Goal: Task Accomplishment & Management: Manage account settings

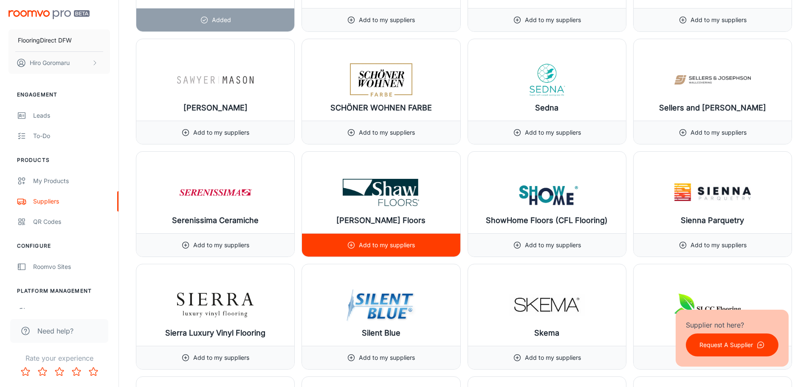
scroll to position [8774, 0]
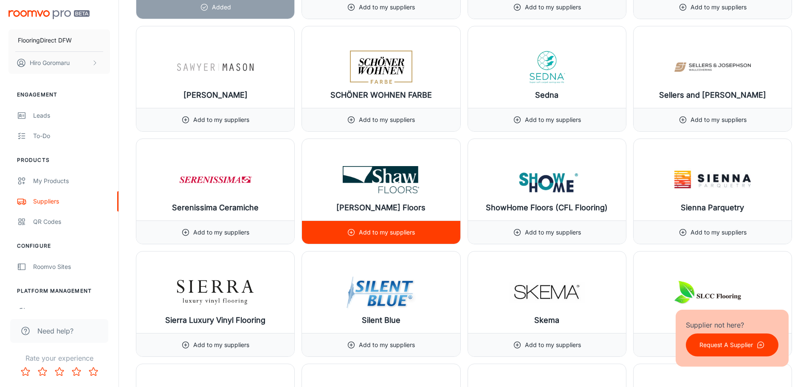
click at [388, 236] on p "Add to my suppliers" at bounding box center [387, 232] width 56 height 9
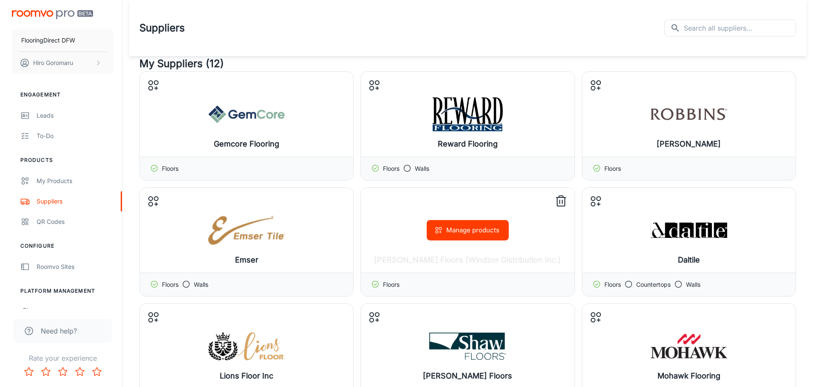
scroll to position [127, 0]
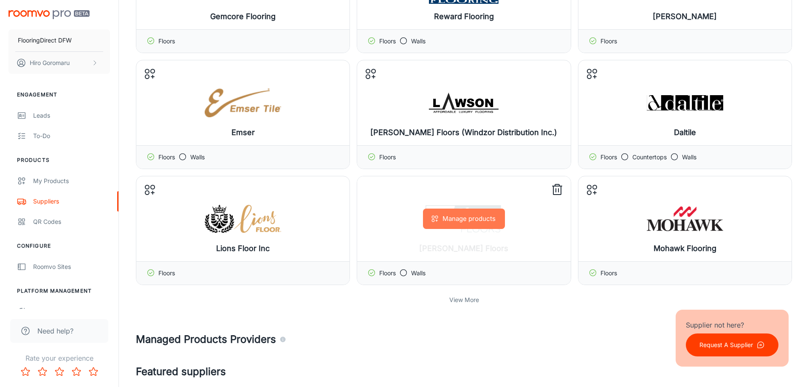
click at [469, 219] on button "Manage products" at bounding box center [464, 219] width 82 height 20
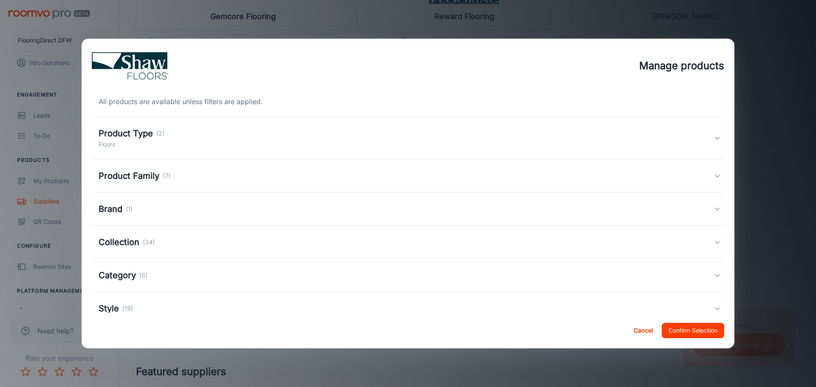
click at [133, 248] on h5 "Collection" at bounding box center [119, 242] width 41 height 13
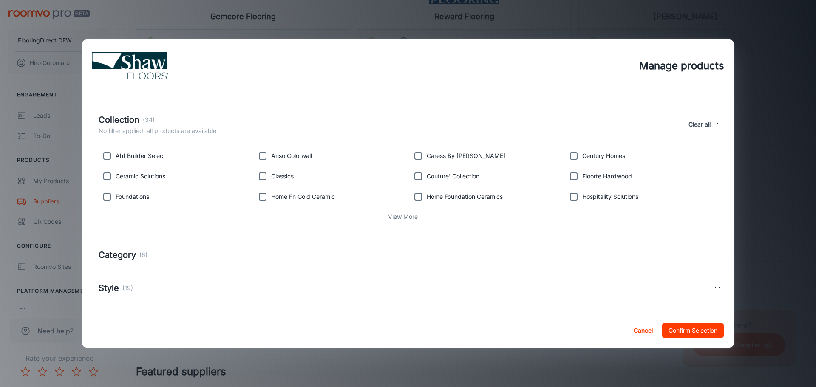
click at [405, 220] on p "View More" at bounding box center [403, 216] width 30 height 9
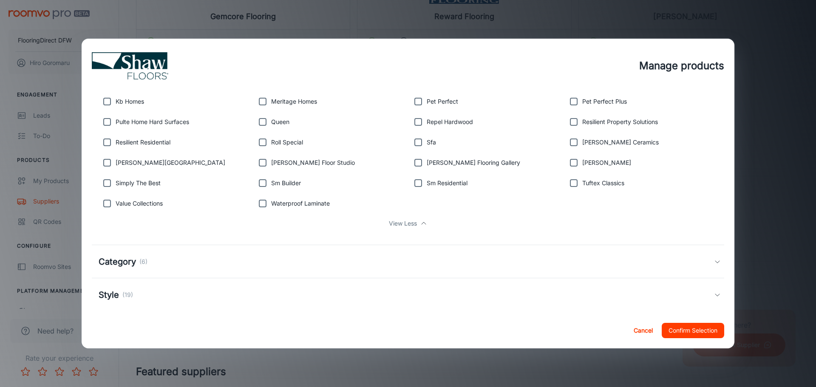
scroll to position [252, 0]
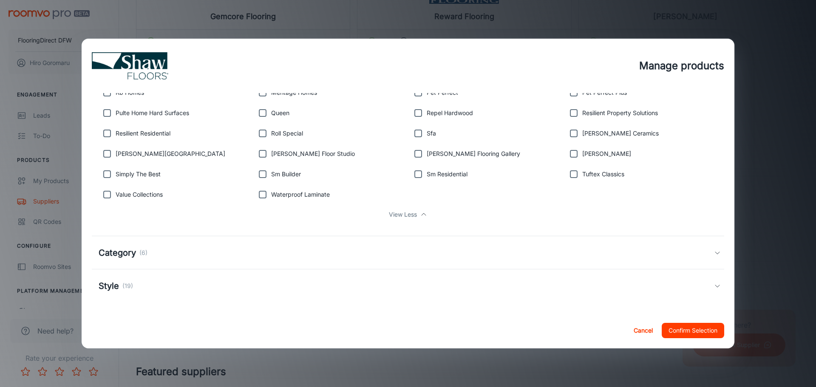
click at [116, 287] on h5 "Style" at bounding box center [109, 285] width 20 height 13
click at [135, 252] on h5 "Category" at bounding box center [117, 252] width 37 height 13
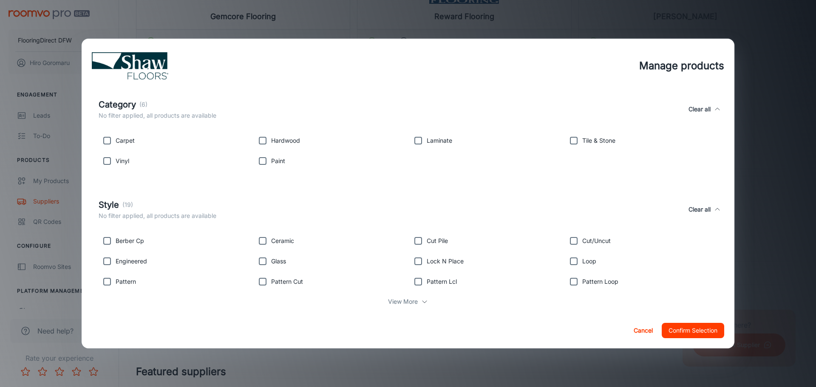
scroll to position [419, 0]
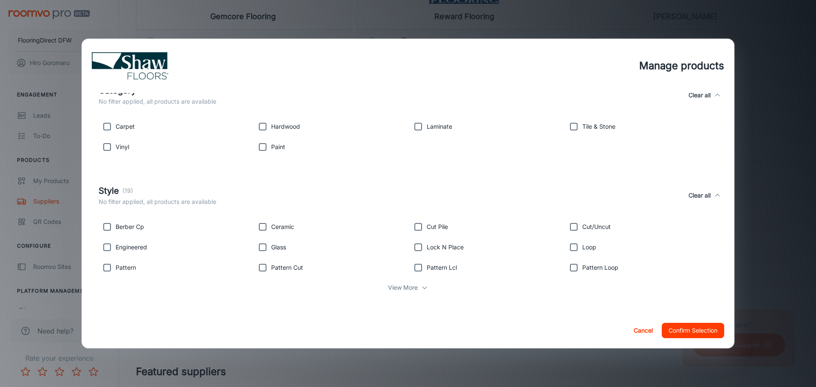
click at [400, 286] on p "View More" at bounding box center [403, 287] width 30 height 9
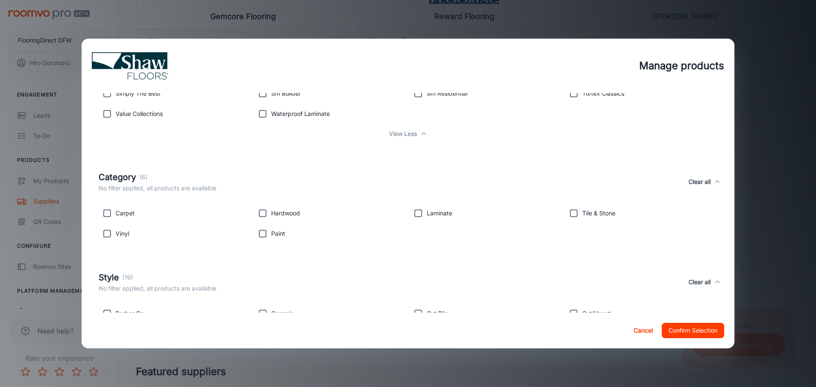
scroll to position [460, 0]
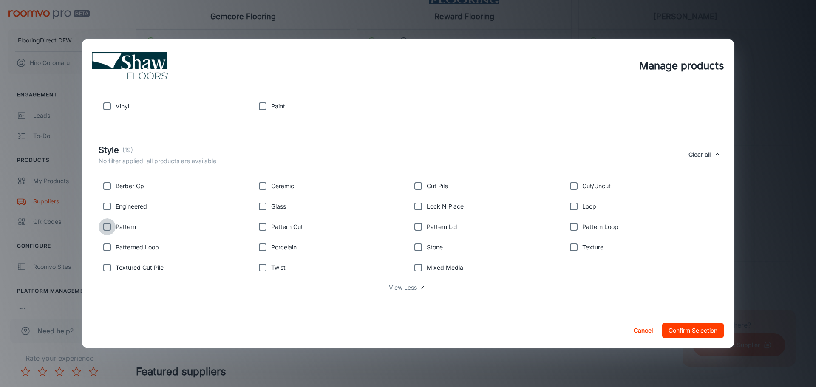
click at [107, 227] on input "checkbox" at bounding box center [107, 226] width 17 height 17
checkbox input "true"
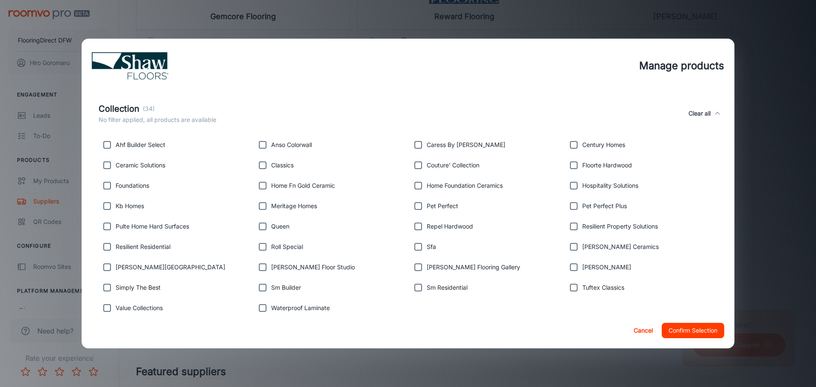
scroll to position [140, 0]
drag, startPoint x: 571, startPoint y: 285, endPoint x: 560, endPoint y: 317, distance: 33.7
click at [570, 285] on input "checkbox" at bounding box center [573, 286] width 17 height 17
click at [573, 287] on input "checkbox" at bounding box center [573, 286] width 17 height 17
checkbox input "false"
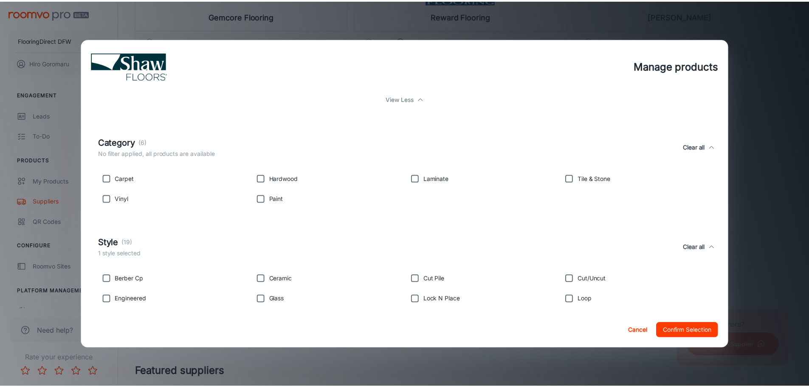
scroll to position [395, 0]
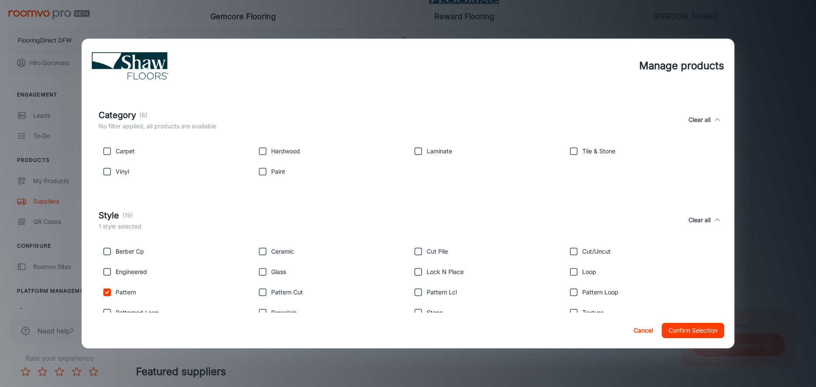
click at [107, 152] on input "checkbox" at bounding box center [107, 151] width 17 height 17
checkbox input "true"
click at [697, 328] on button "Confirm Selection" at bounding box center [692, 330] width 62 height 15
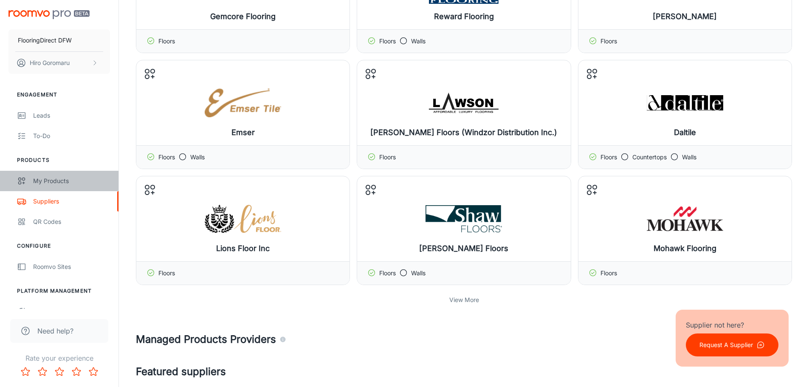
click at [61, 179] on div "My Products" at bounding box center [71, 180] width 77 height 9
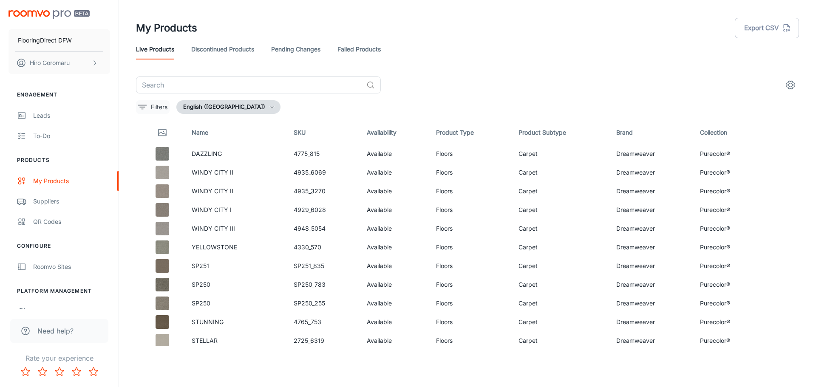
click at [146, 103] on icon "filter" at bounding box center [142, 107] width 10 height 10
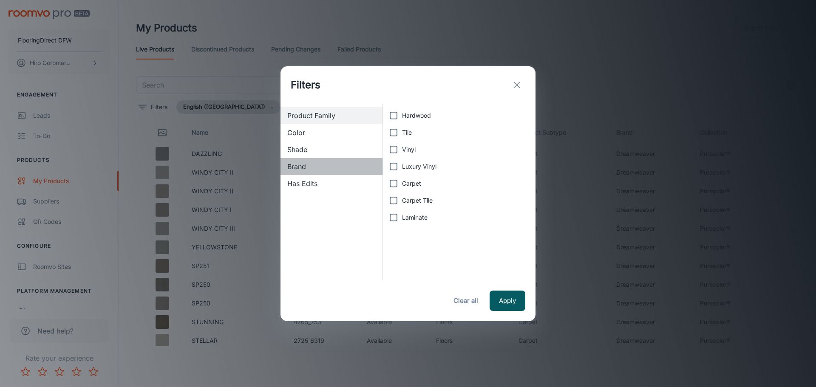
click at [299, 167] on span "Brand" at bounding box center [331, 166] width 88 height 10
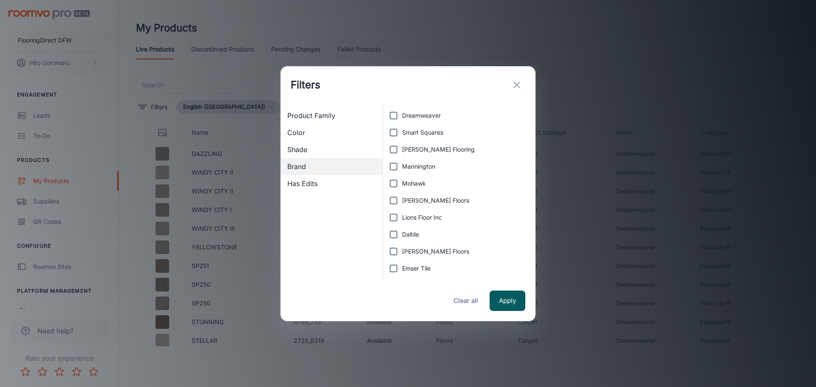
scroll to position [51, 0]
click at [398, 148] on input "[PERSON_NAME] Floors" at bounding box center [393, 149] width 17 height 17
checkbox input "true"
click at [513, 299] on button "Apply" at bounding box center [507, 301] width 36 height 20
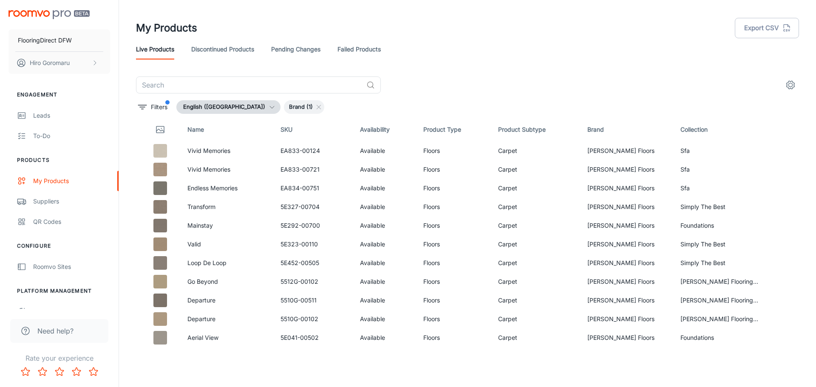
scroll to position [0, 0]
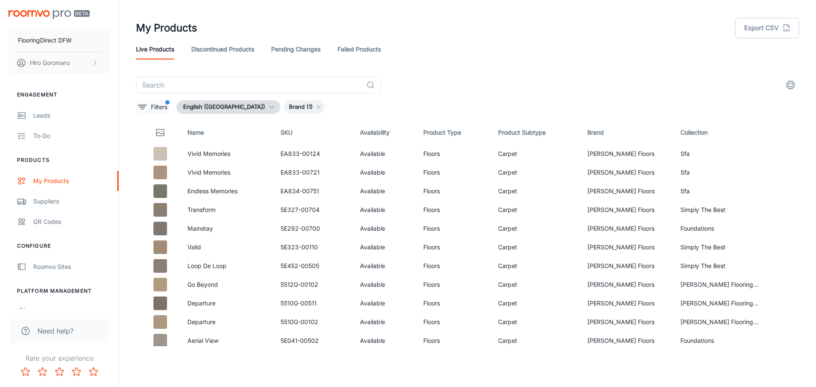
click at [141, 111] on icon "filter" at bounding box center [142, 107] width 10 height 10
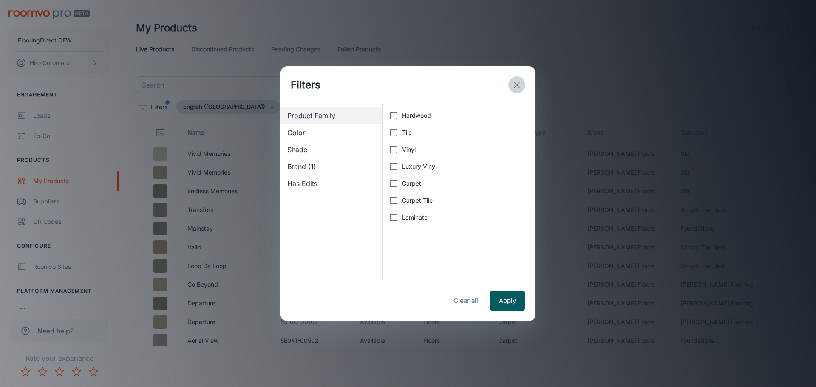
click at [519, 85] on icon "exit" at bounding box center [516, 85] width 10 height 10
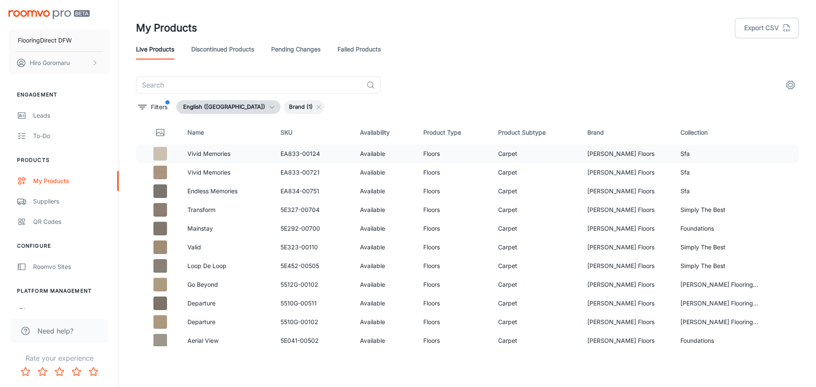
drag, startPoint x: 538, startPoint y: 150, endPoint x: 142, endPoint y: 153, distance: 395.9
click at [142, 153] on td at bounding box center [158, 153] width 45 height 19
click at [559, 157] on td "Carpet" at bounding box center [535, 153] width 89 height 19
click at [458, 154] on td "Floors" at bounding box center [453, 153] width 75 height 19
click at [212, 154] on p "Vivid Memories" at bounding box center [226, 153] width 79 height 9
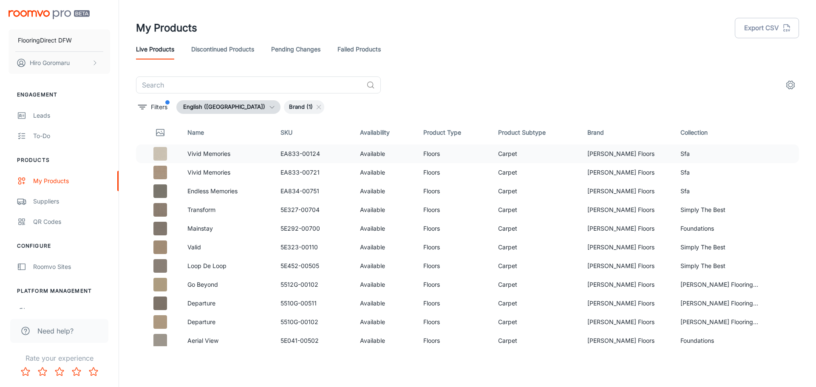
click at [162, 154] on img at bounding box center [160, 154] width 14 height 14
drag, startPoint x: 181, startPoint y: 154, endPoint x: 230, endPoint y: 152, distance: 49.3
click at [230, 152] on p "Vivid Memories" at bounding box center [226, 153] width 79 height 9
click at [786, 85] on icon "settings" at bounding box center [790, 85] width 8 height 8
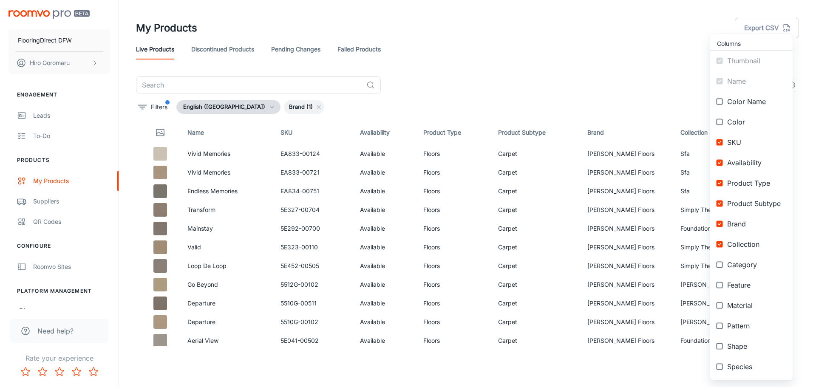
scroll to position [82, 0]
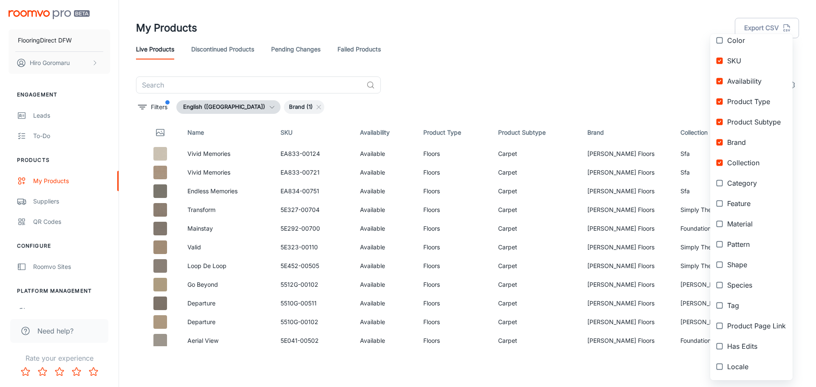
click at [485, 69] on div at bounding box center [408, 193] width 816 height 387
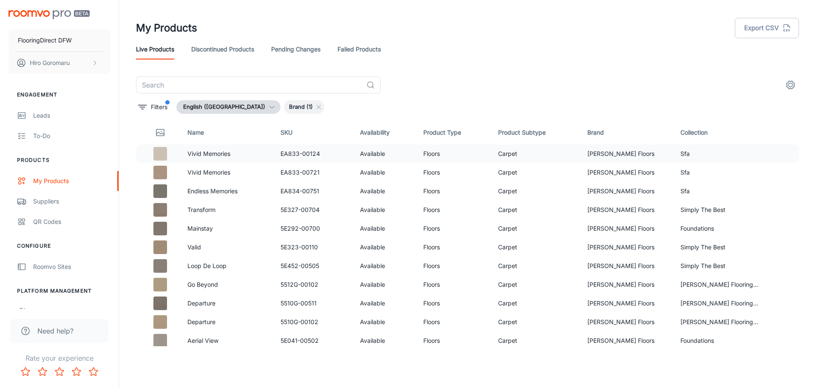
click at [144, 158] on td at bounding box center [158, 153] width 45 height 19
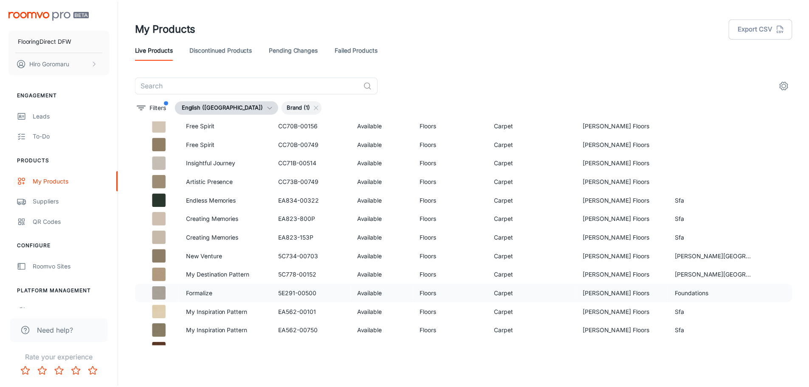
scroll to position [637, 0]
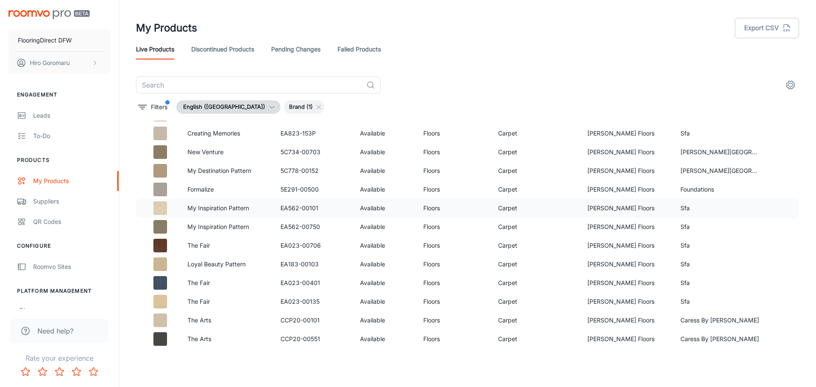
click at [159, 212] on img at bounding box center [160, 208] width 14 height 14
click at [212, 210] on p "My Inspiration Pattern" at bounding box center [226, 207] width 79 height 9
click at [44, 206] on link "Suppliers" at bounding box center [59, 201] width 119 height 20
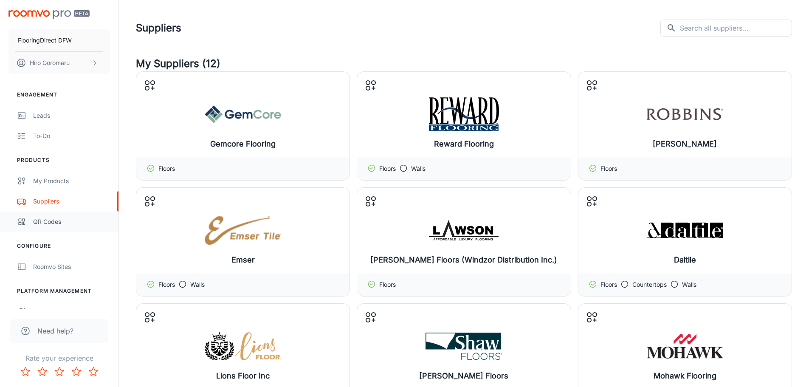
click at [42, 227] on link "QR Codes" at bounding box center [59, 222] width 119 height 20
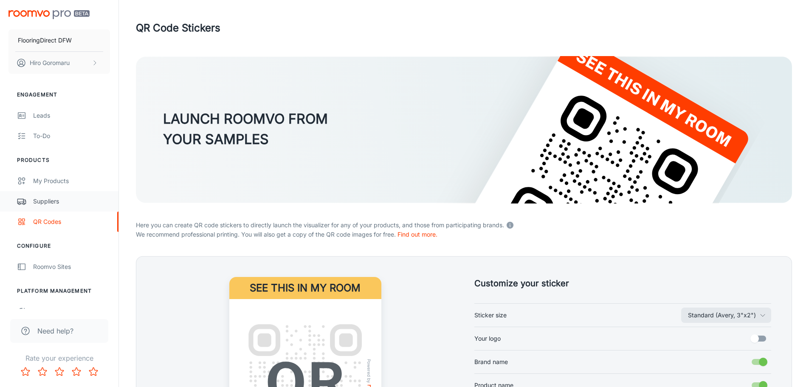
click at [44, 201] on div "Suppliers" at bounding box center [71, 201] width 77 height 9
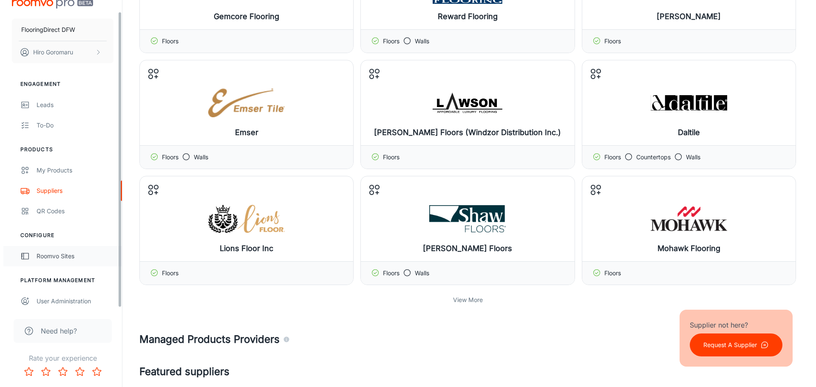
scroll to position [13, 0]
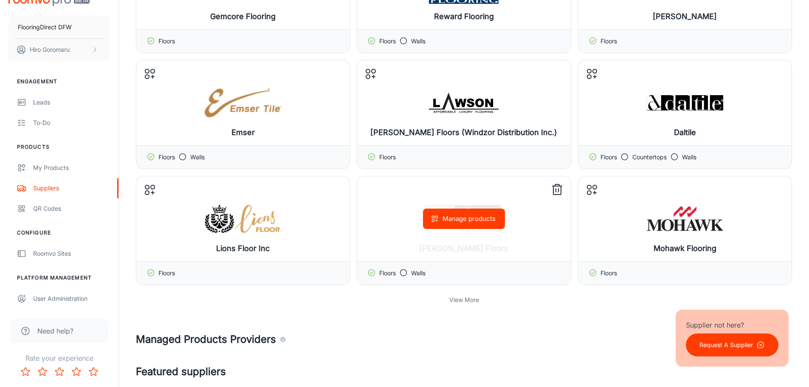
click at [457, 223] on button "Manage products" at bounding box center [464, 219] width 82 height 20
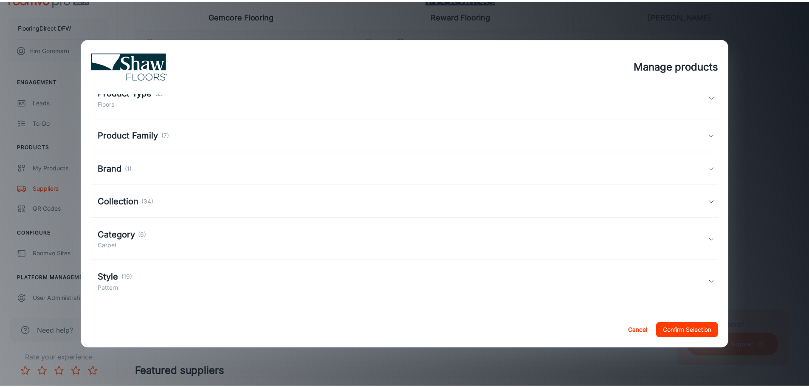
scroll to position [41, 0]
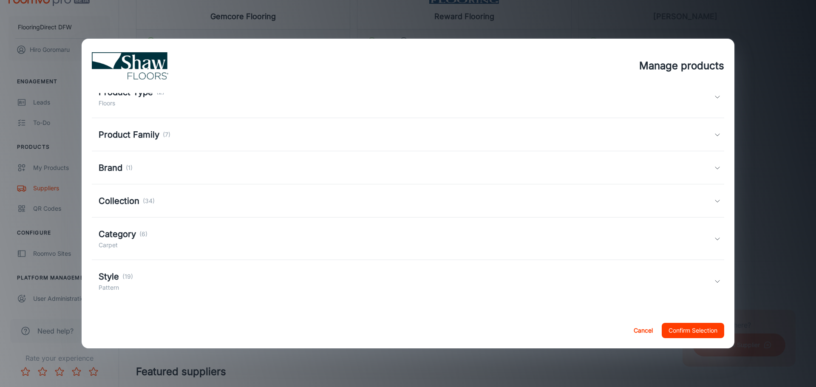
click at [633, 333] on button "Cancel" at bounding box center [642, 330] width 27 height 15
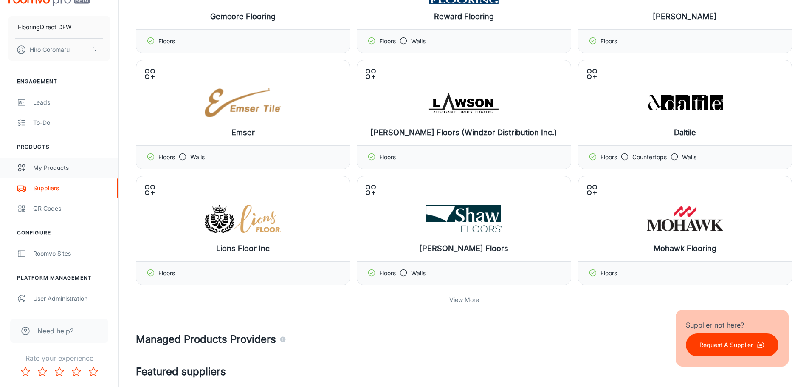
click at [54, 172] on div "My Products" at bounding box center [71, 167] width 77 height 9
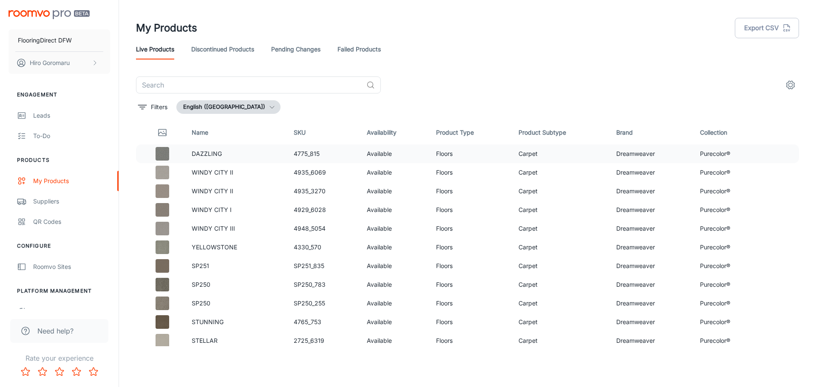
click at [298, 158] on td "4775_815" at bounding box center [323, 153] width 73 height 19
drag, startPoint x: 264, startPoint y: 154, endPoint x: 160, endPoint y: 104, distance: 115.5
click at [160, 104] on p "Filters" at bounding box center [159, 106] width 17 height 9
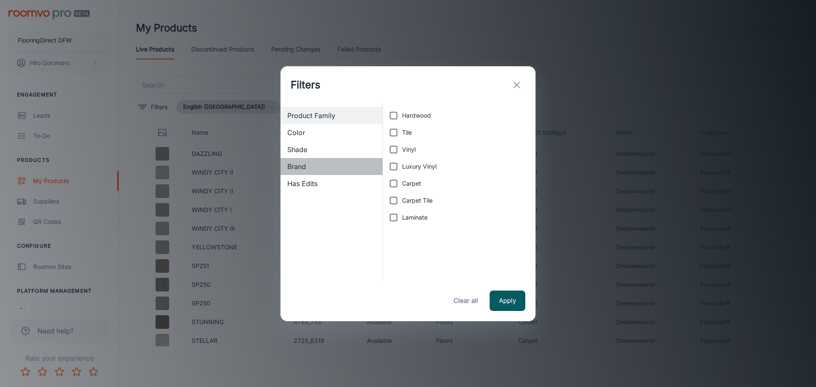
click at [303, 163] on span "Brand" at bounding box center [331, 166] width 88 height 10
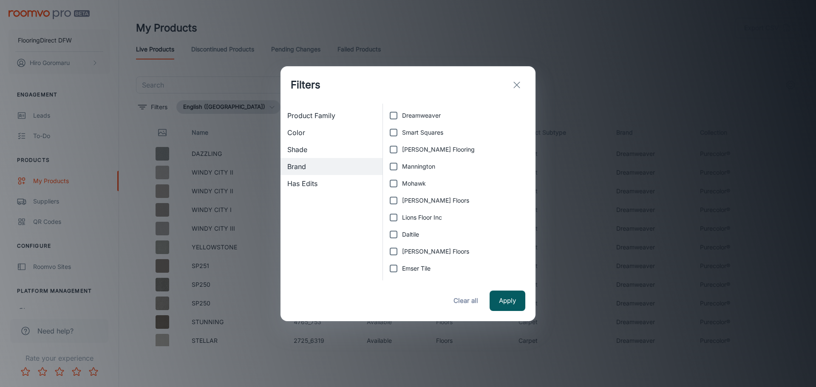
click at [395, 199] on input "[PERSON_NAME] Floors" at bounding box center [393, 200] width 17 height 17
checkbox input "true"
click at [504, 296] on button "Apply" at bounding box center [507, 301] width 36 height 20
